Goal: Transaction & Acquisition: Purchase product/service

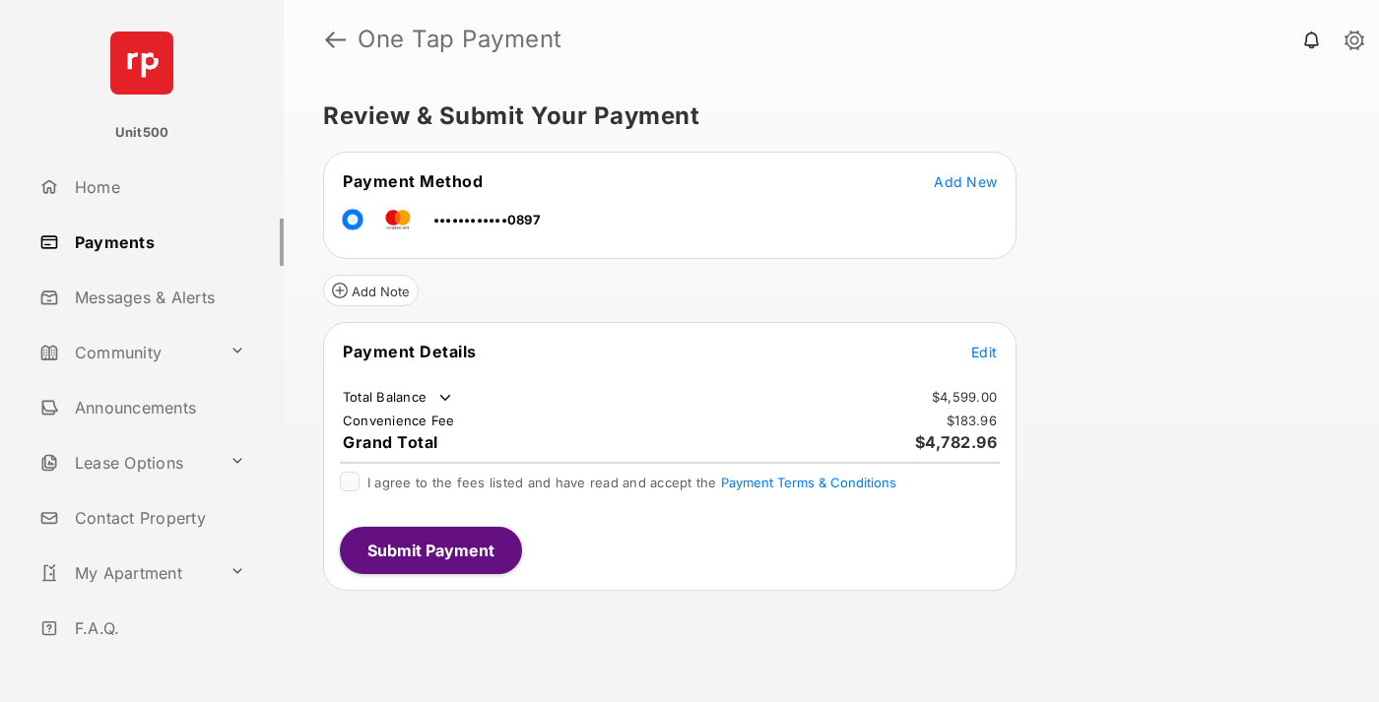
click at [984, 352] on span "Edit" at bounding box center [984, 352] width 26 height 17
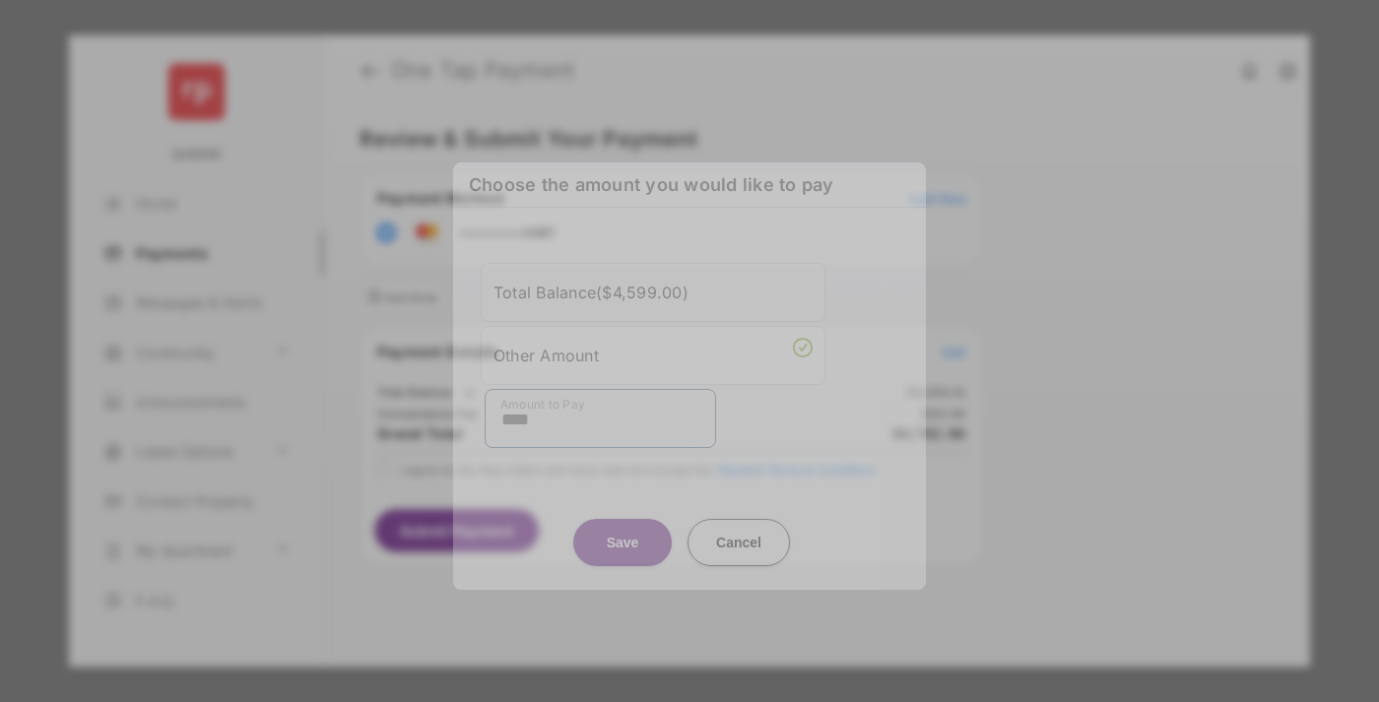
type input "****"
click at [622, 522] on button "Save" at bounding box center [622, 542] width 98 height 47
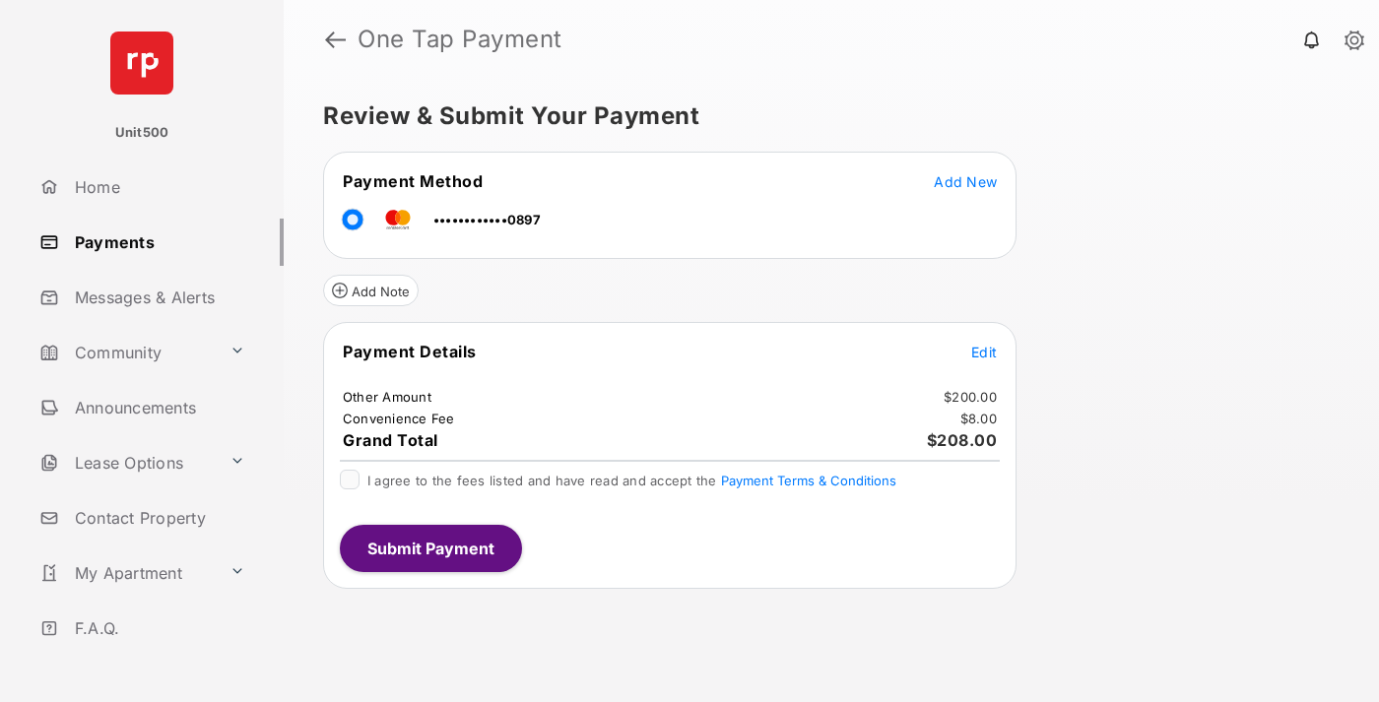
click at [429, 548] on button "Submit Payment" at bounding box center [431, 548] width 182 height 47
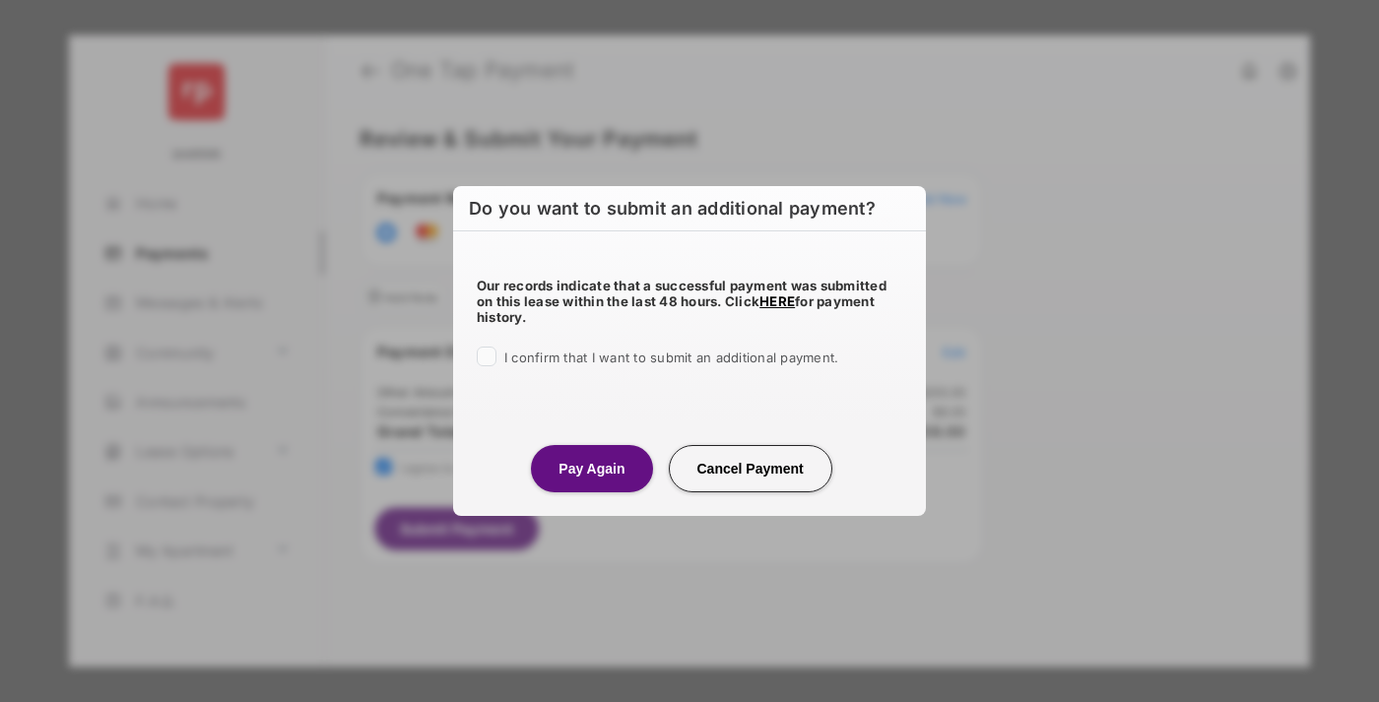
click at [591, 468] on button "Pay Again" at bounding box center [591, 468] width 121 height 47
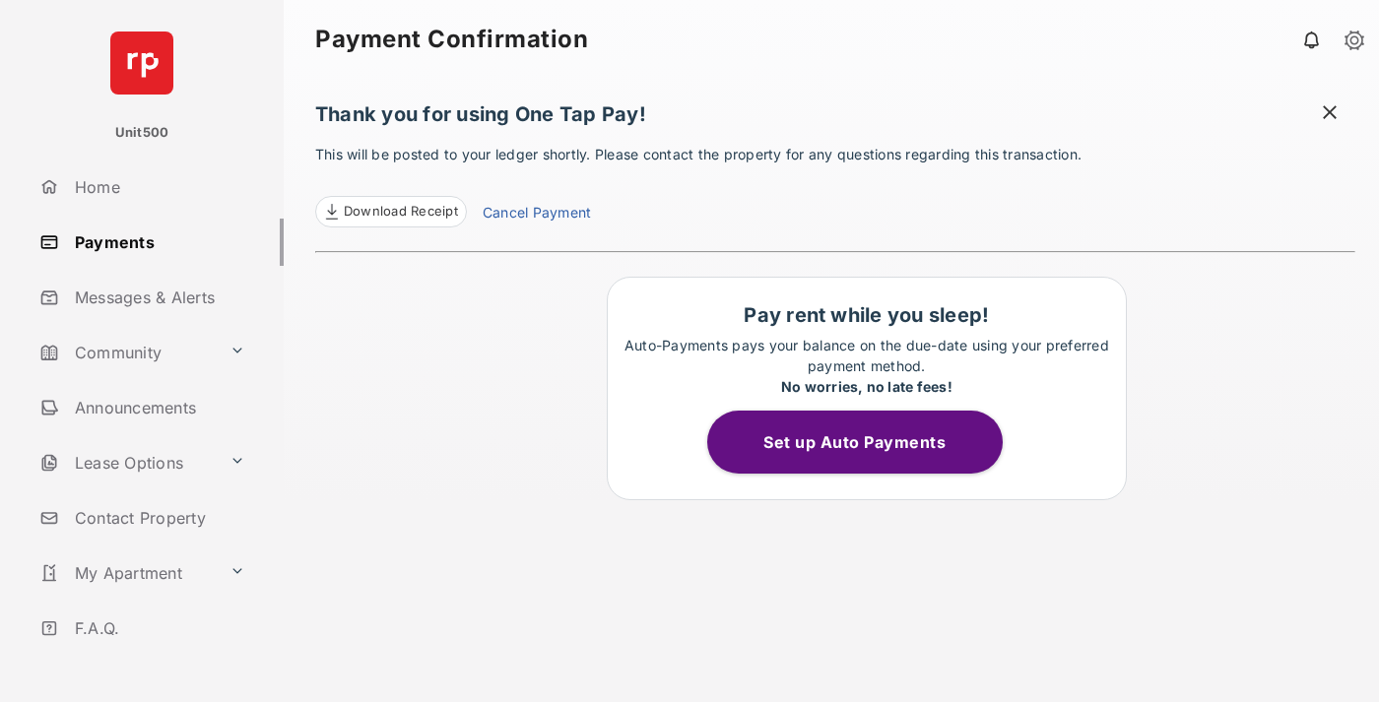
click at [390, 212] on span "Download Receipt" at bounding box center [401, 212] width 114 height 20
click at [1329, 114] on span at bounding box center [1330, 114] width 20 height 25
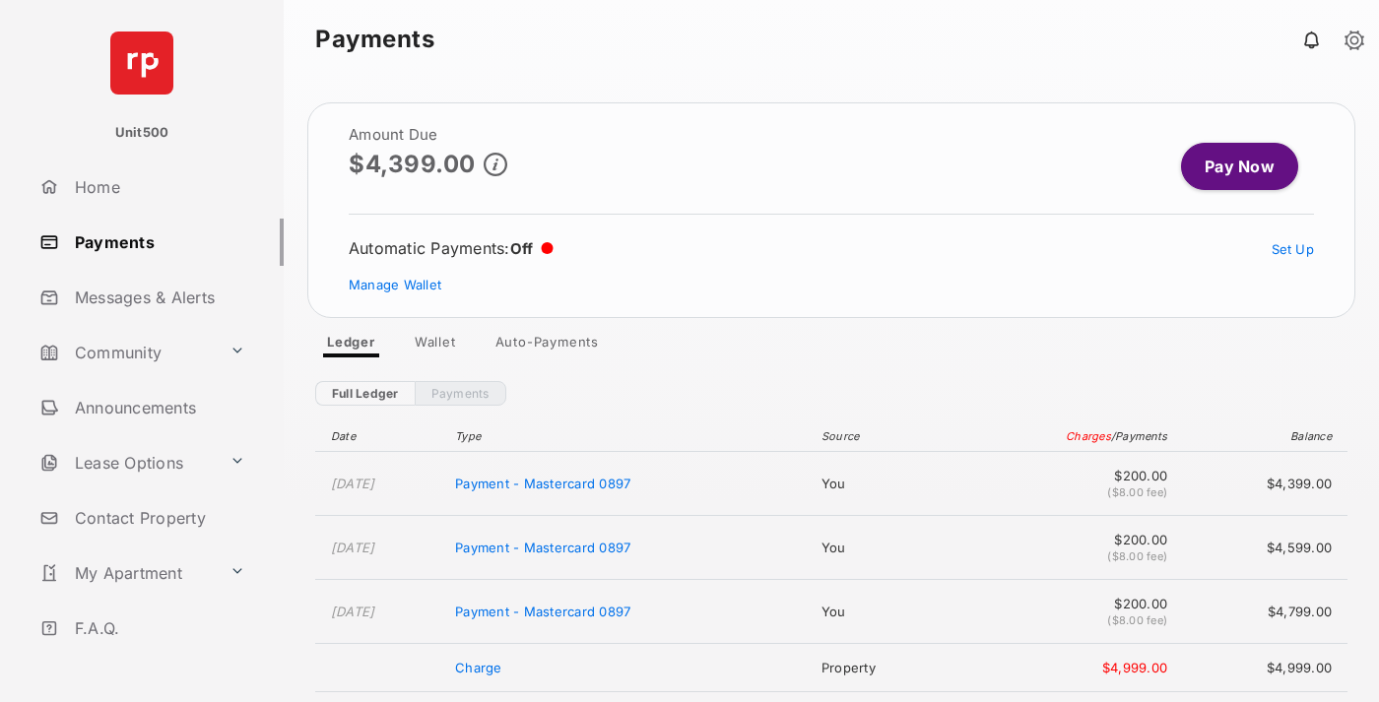
click at [395, 285] on link "Manage Wallet" at bounding box center [395, 285] width 93 height 16
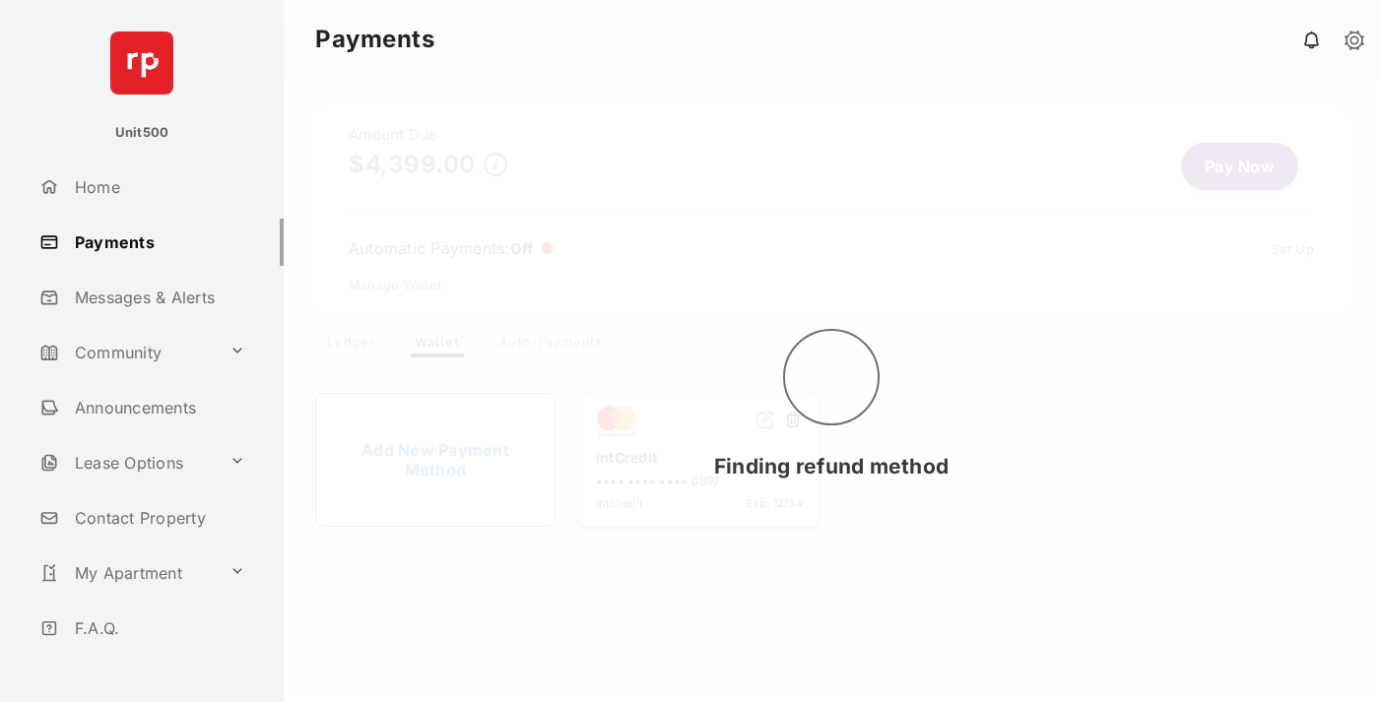
click at [793, 420] on button at bounding box center [793, 421] width 20 height 23
